Goal: Transaction & Acquisition: Download file/media

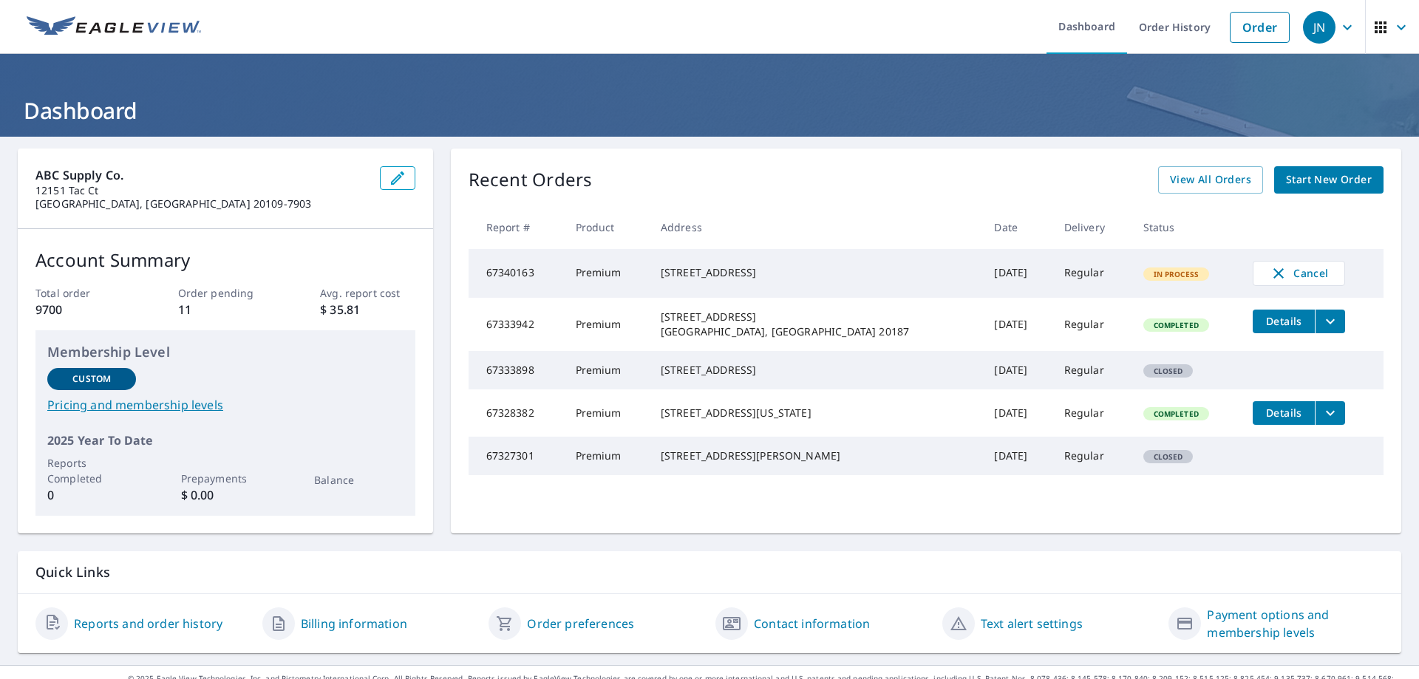
scroll to position [24, 0]
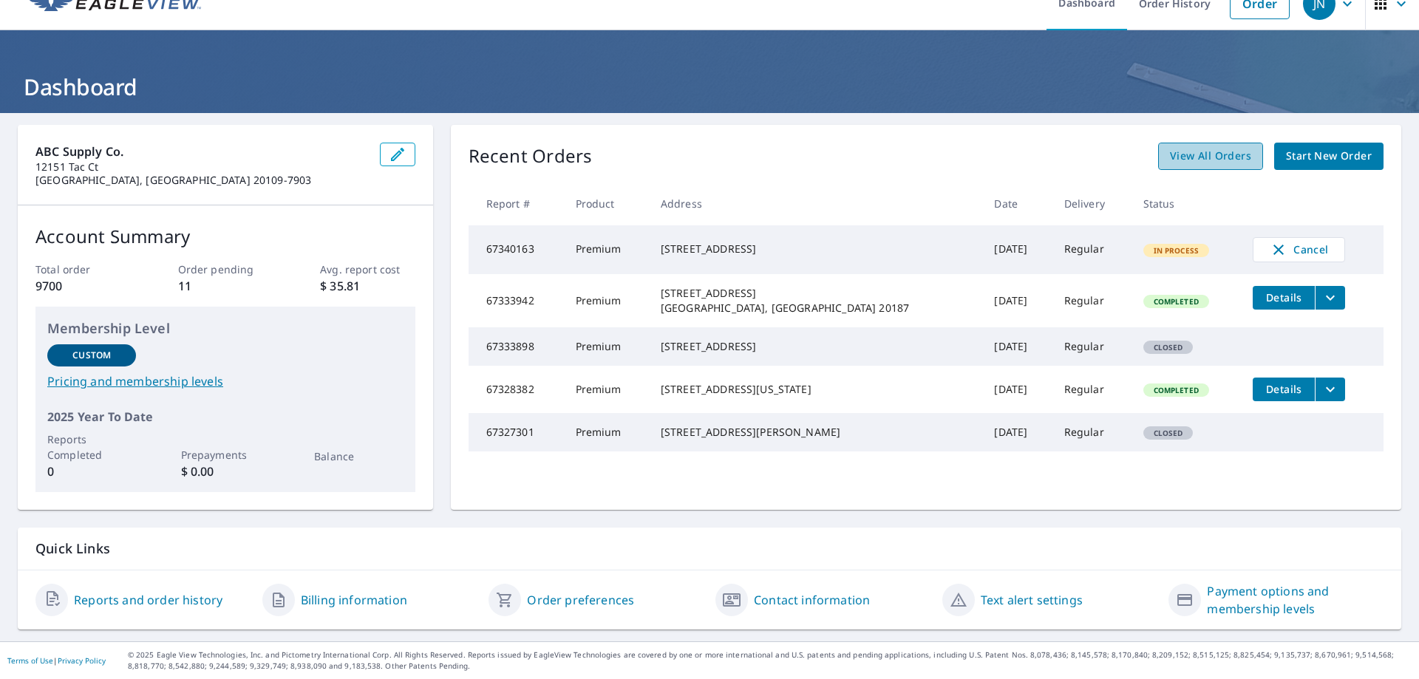
click at [1202, 155] on span "View All Orders" at bounding box center [1210, 156] width 81 height 18
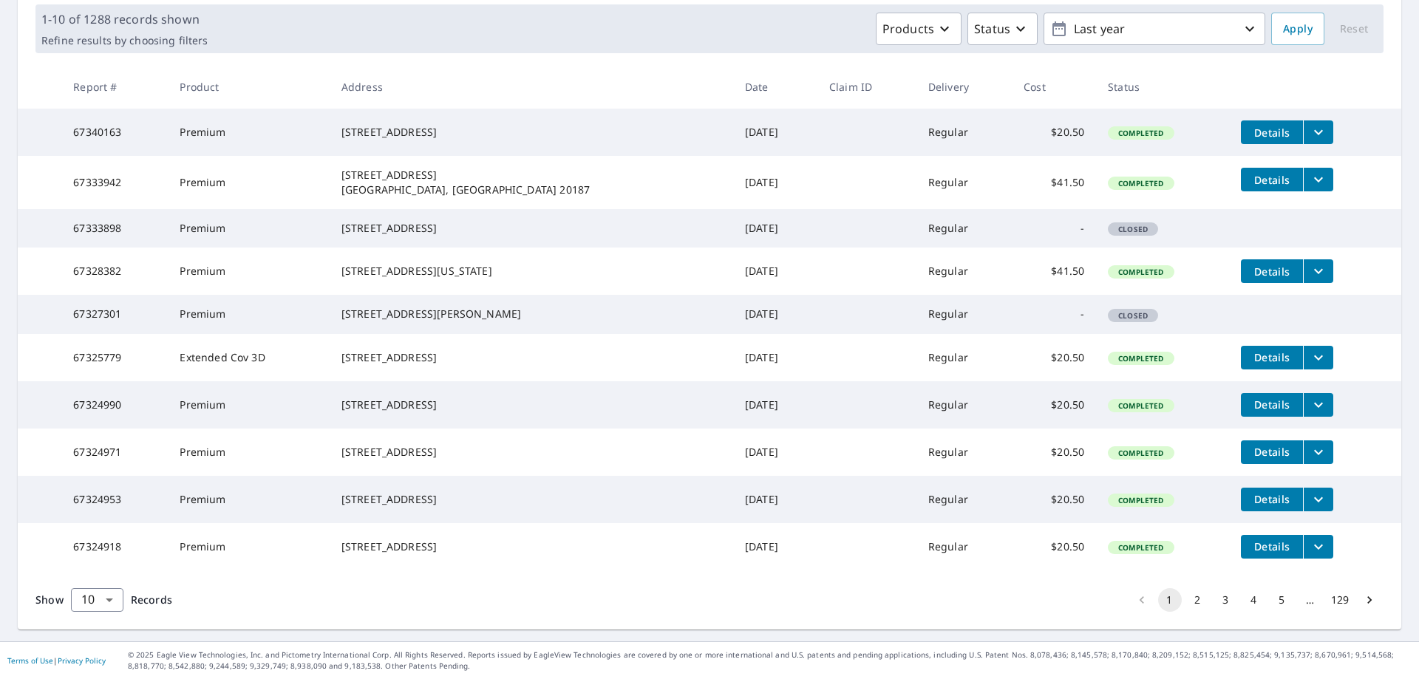
scroll to position [289, 0]
click at [105, 598] on body "JN JN Dashboard Order History Order JN Dashboard / Order History Order History …" at bounding box center [709, 339] width 1419 height 679
click at [94, 591] on li "25" at bounding box center [96, 595] width 52 height 27
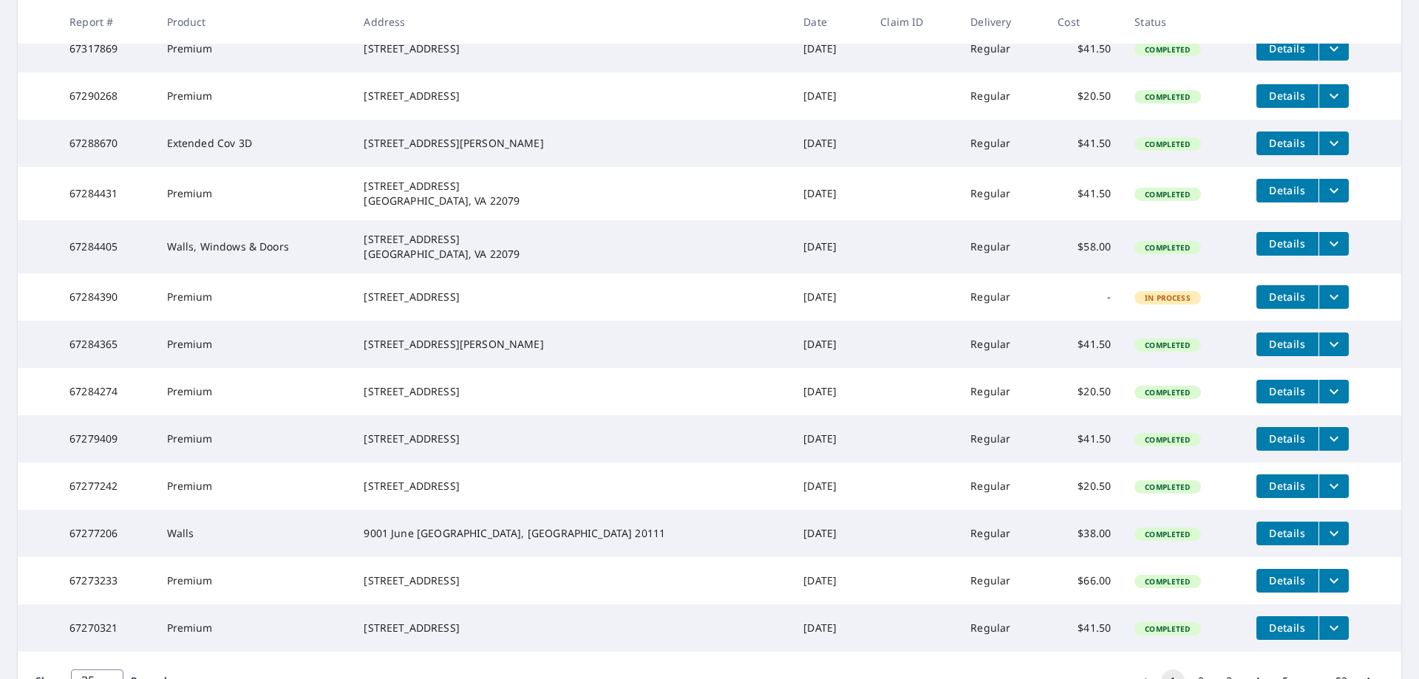
scroll to position [887, 0]
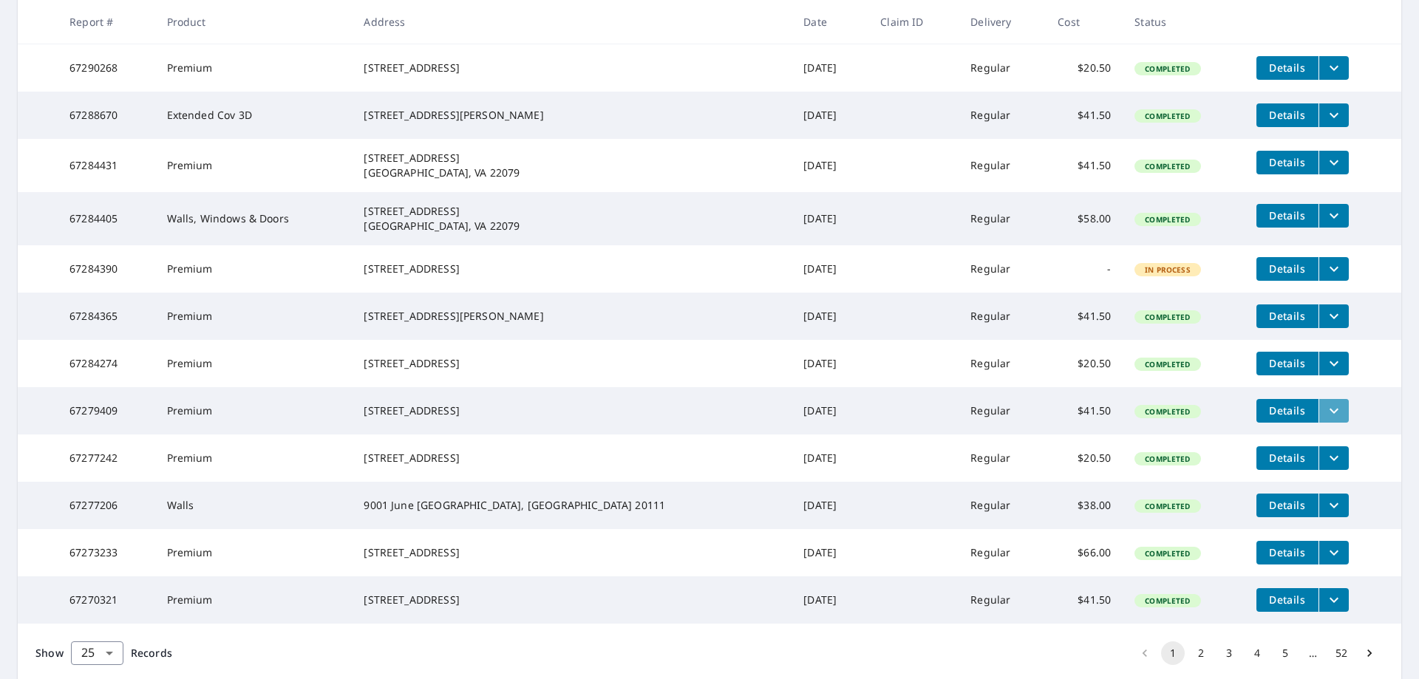
click at [1319, 423] on button "filesDropdownBtn-67279409" at bounding box center [1334, 411] width 30 height 24
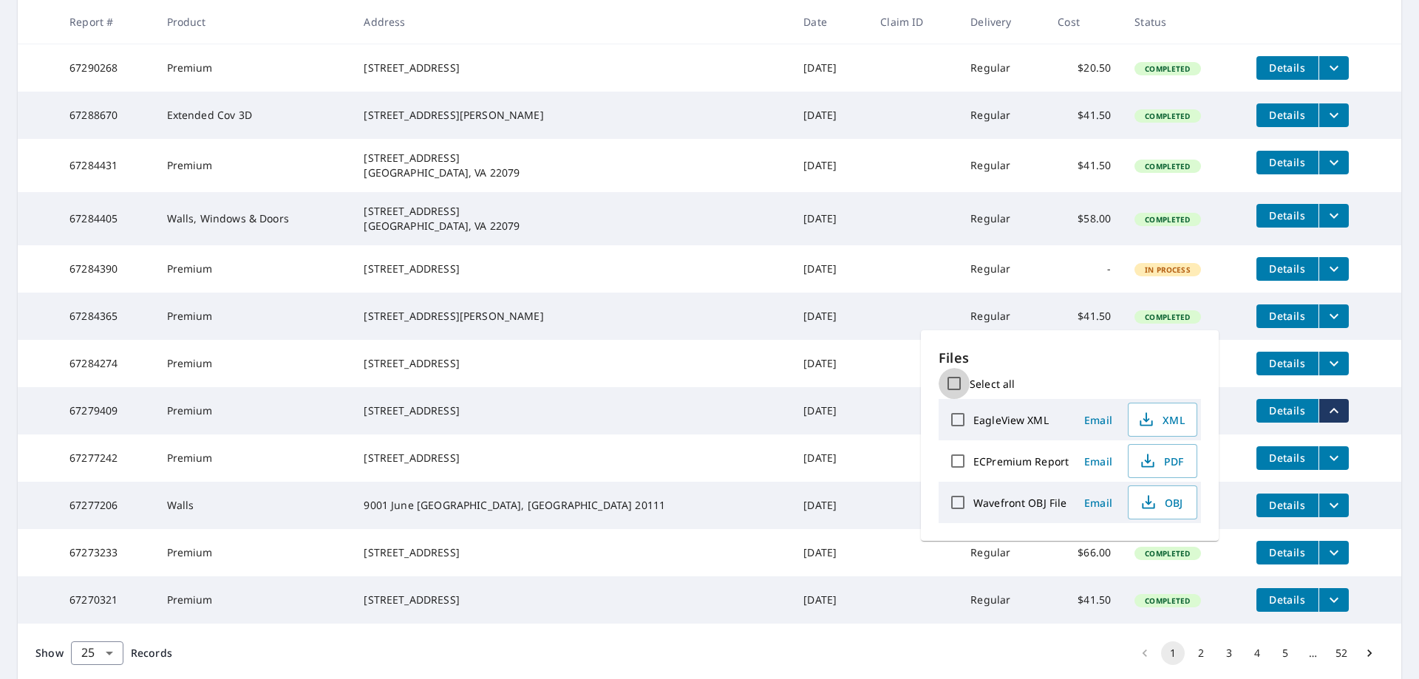
click at [951, 387] on input "Select all" at bounding box center [954, 383] width 31 height 31
checkbox input "true"
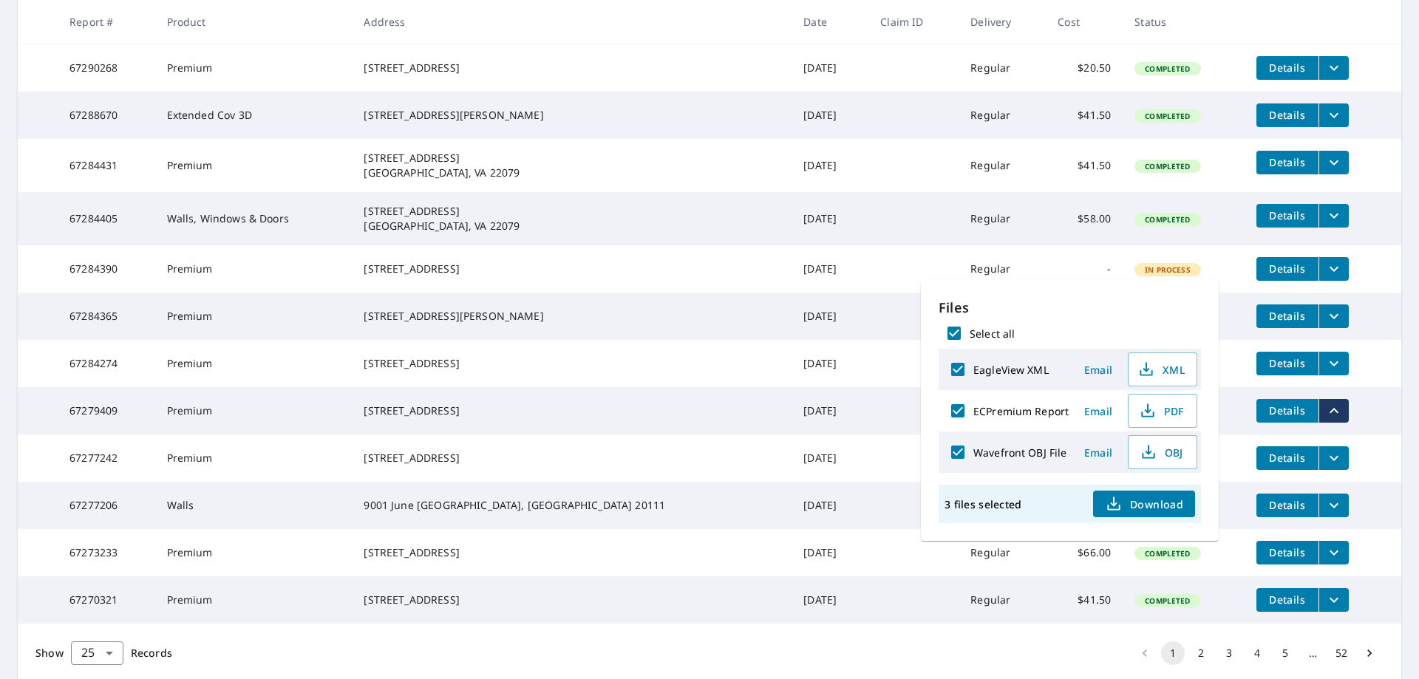
click at [869, 435] on td at bounding box center [914, 410] width 90 height 47
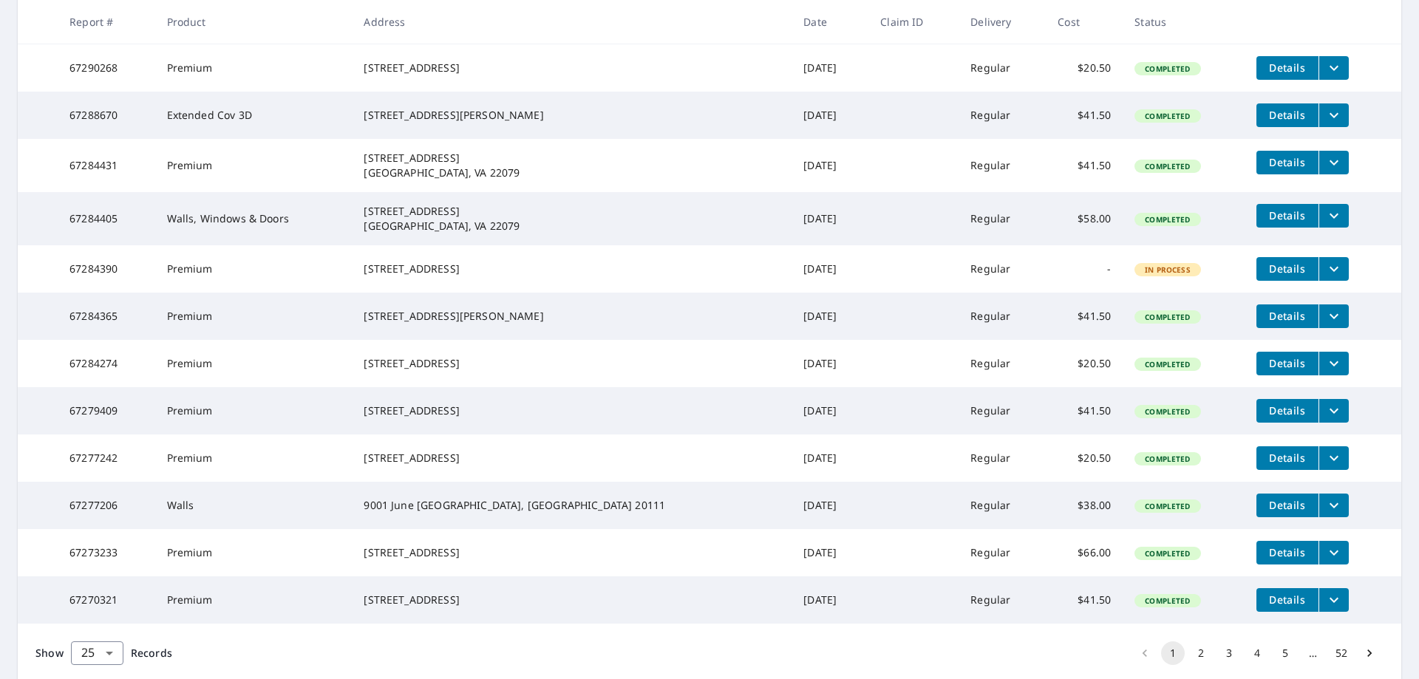
click at [1325, 420] on icon "filesDropdownBtn-67279409" at bounding box center [1334, 411] width 18 height 18
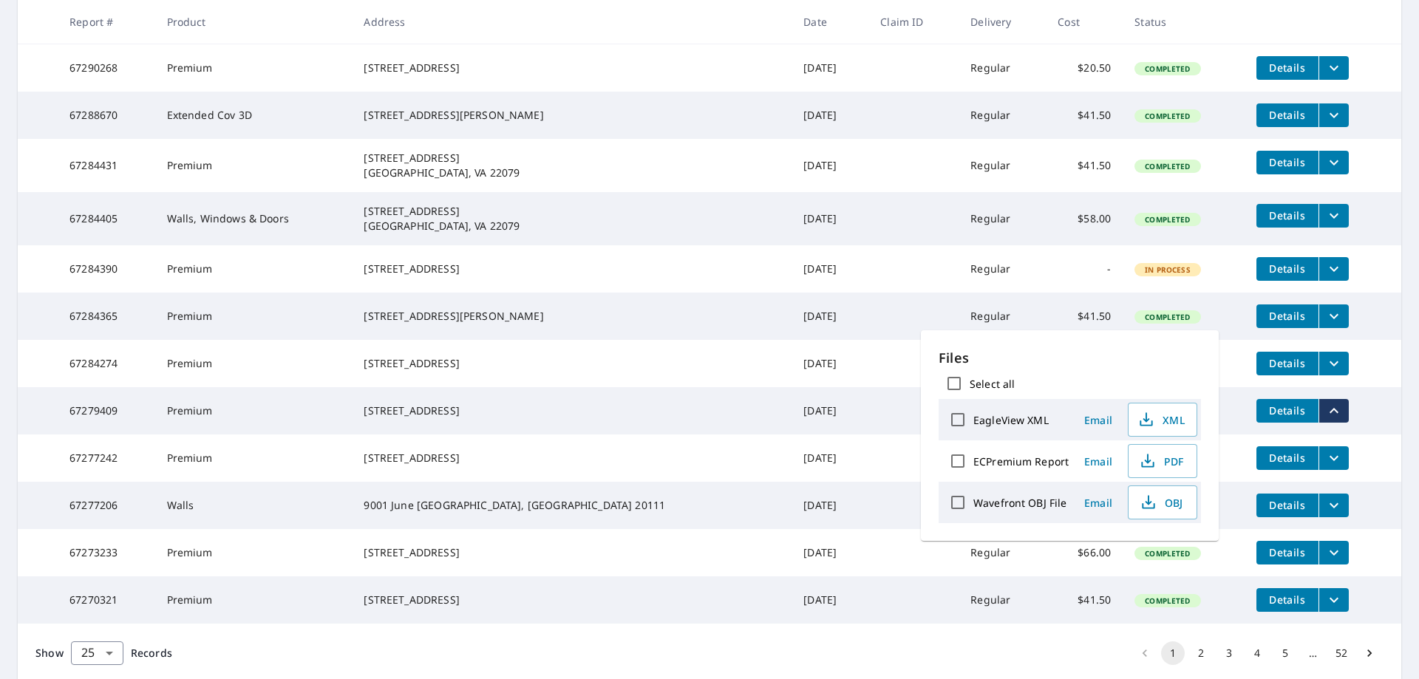
click at [957, 384] on input "Select all" at bounding box center [954, 383] width 31 height 31
checkbox input "true"
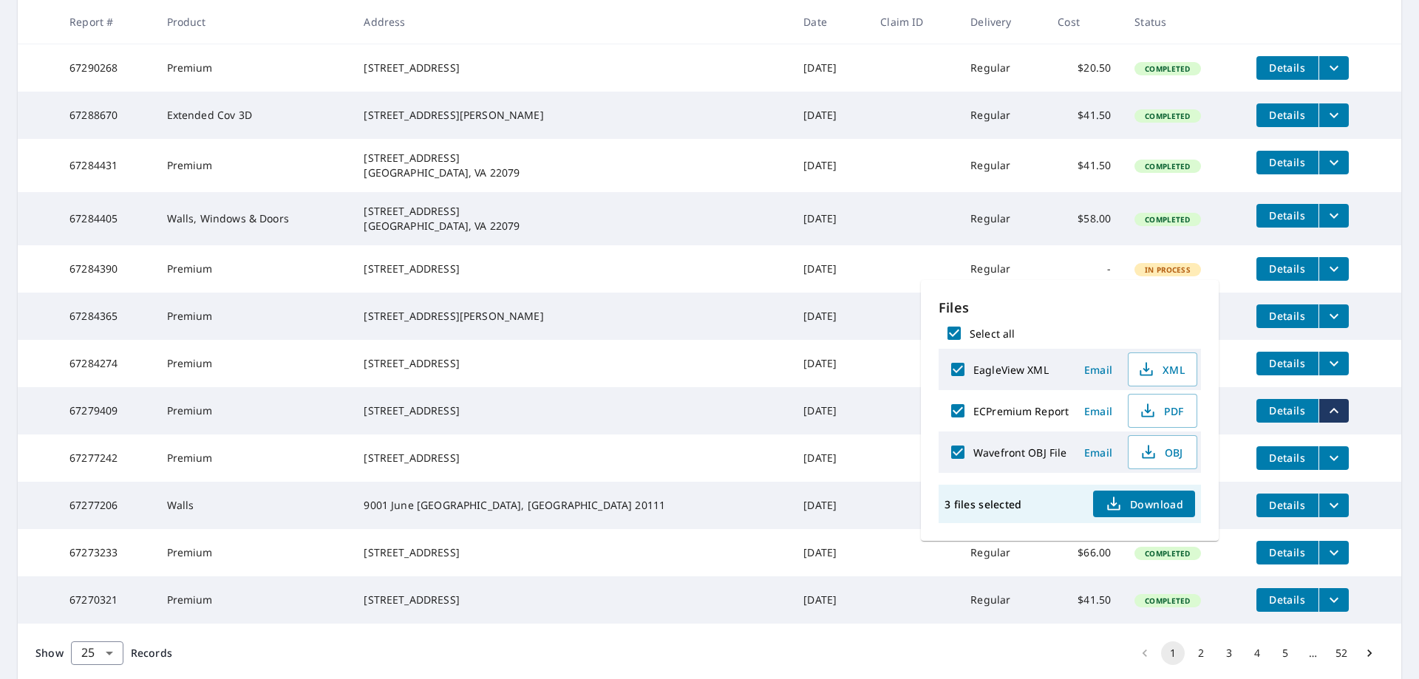
click at [1181, 496] on span "Download" at bounding box center [1144, 504] width 78 height 18
